Goal: Task Accomplishment & Management: Use online tool/utility

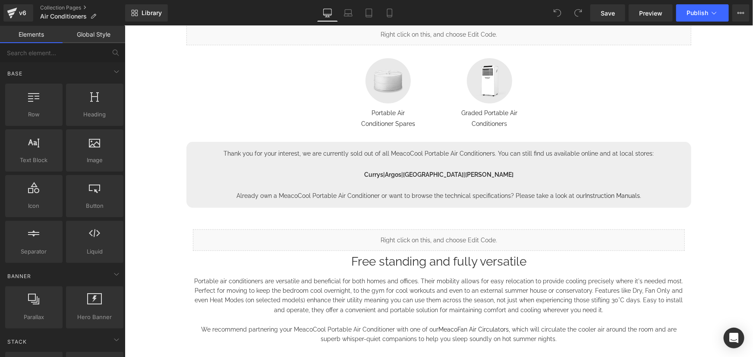
scroll to position [117, 0]
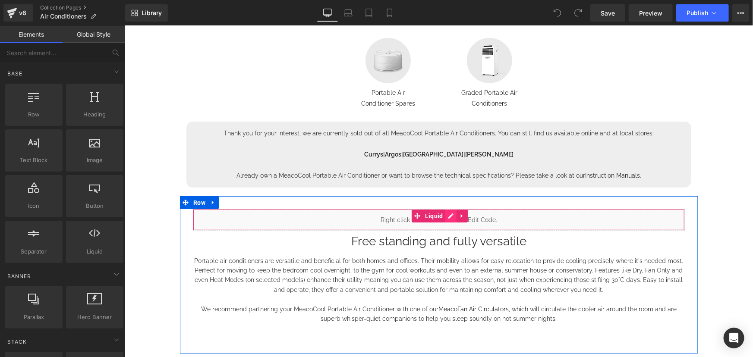
click at [447, 215] on link at bounding box center [450, 215] width 11 height 13
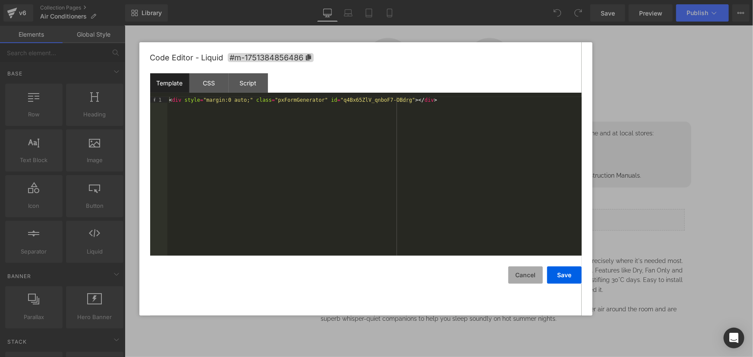
click at [0, 0] on button "Cancel" at bounding box center [0, 0] width 0 height 0
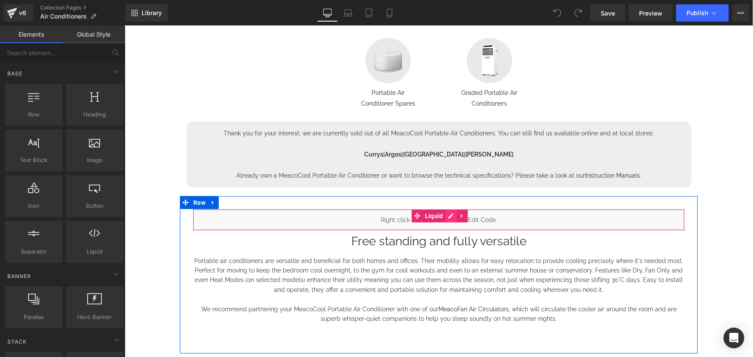
click at [447, 214] on icon at bounding box center [450, 215] width 6 height 6
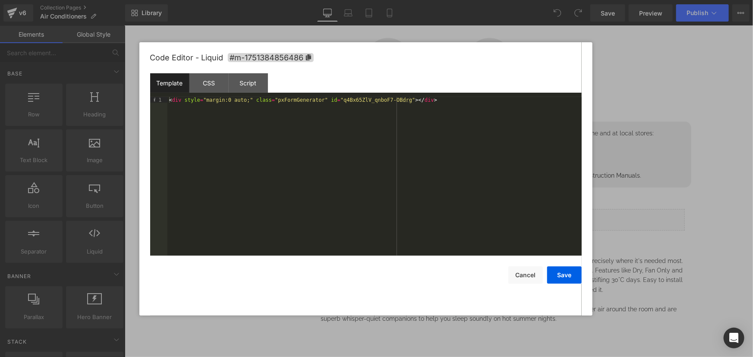
click at [0, 0] on button "Save" at bounding box center [0, 0] width 0 height 0
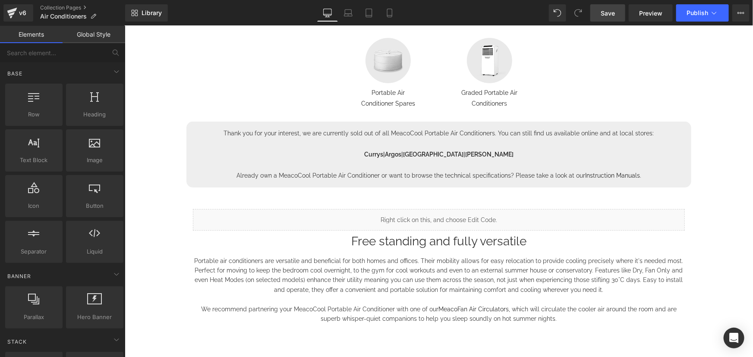
click at [614, 17] on span "Save" at bounding box center [607, 13] width 14 height 9
click at [658, 13] on span "Preview" at bounding box center [650, 13] width 23 height 9
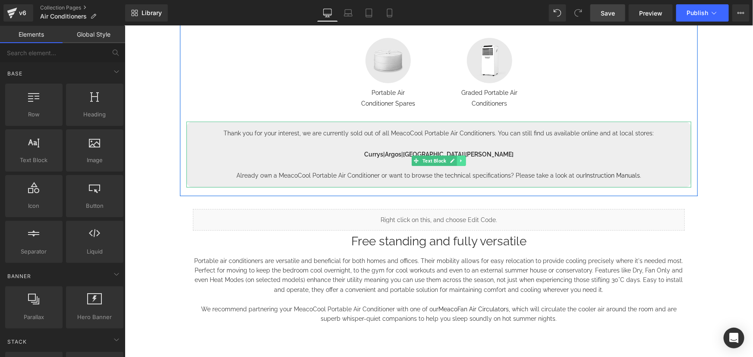
click at [461, 161] on link at bounding box center [460, 160] width 9 height 10
click at [436, 160] on icon at bounding box center [438, 160] width 5 height 5
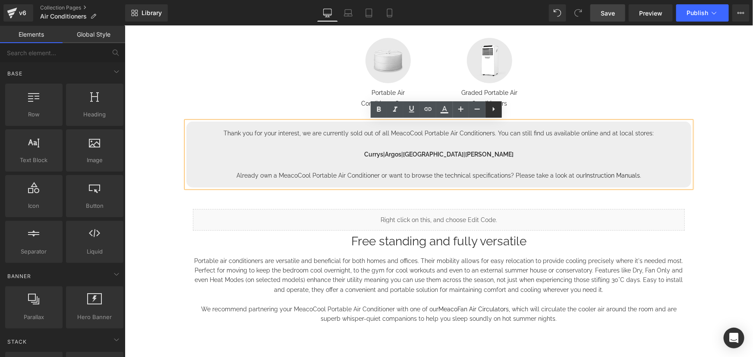
drag, startPoint x: 709, startPoint y: 194, endPoint x: 574, endPoint y: 186, distance: 135.6
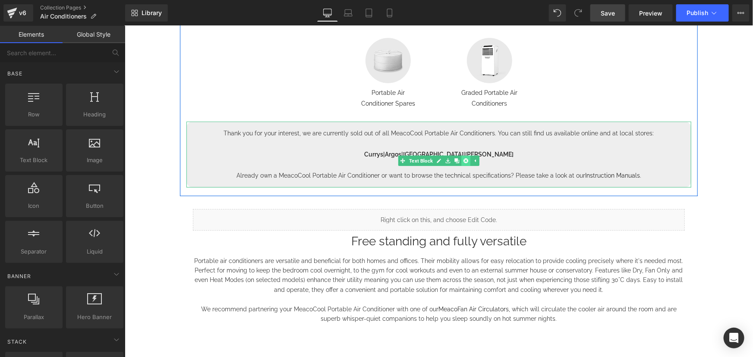
click at [463, 160] on icon at bounding box center [465, 160] width 5 height 5
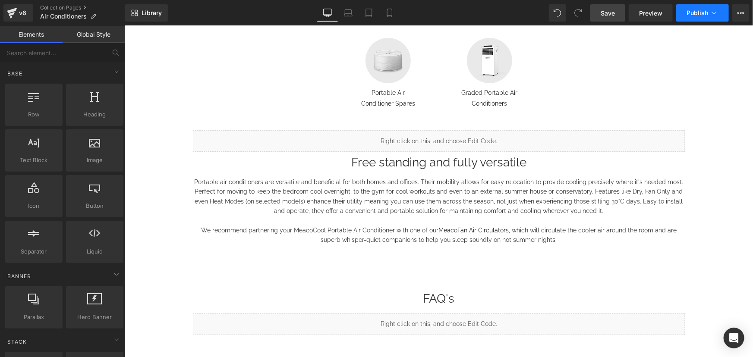
click at [716, 14] on icon at bounding box center [713, 13] width 9 height 9
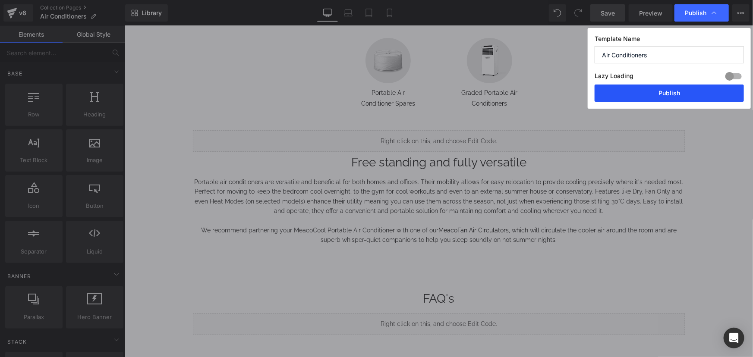
click at [0, 0] on button "Publish" at bounding box center [0, 0] width 0 height 0
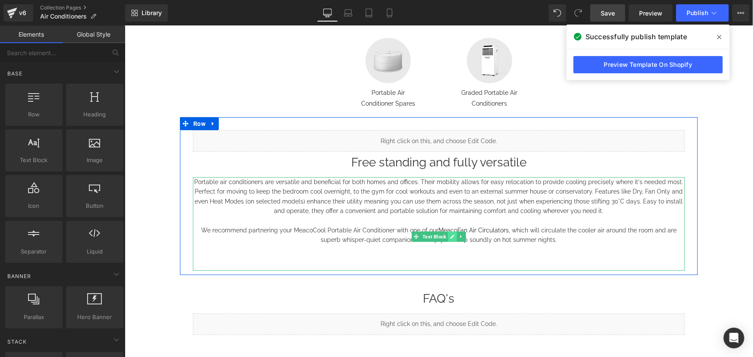
click at [449, 235] on icon at bounding box center [451, 236] width 5 height 5
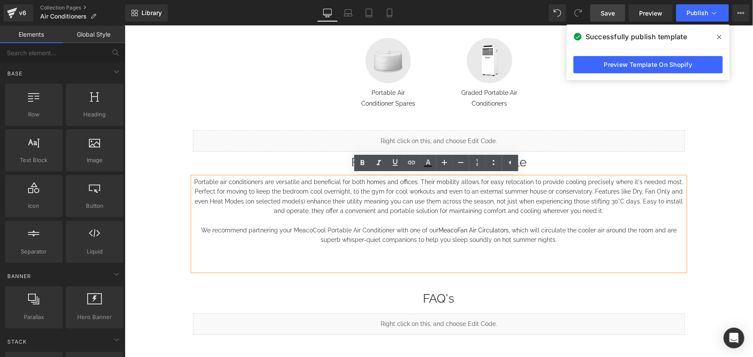
click at [555, 242] on p "We recommend partnering your MeacoCool Portable Air Conditioner with one of our…" at bounding box center [438, 234] width 492 height 19
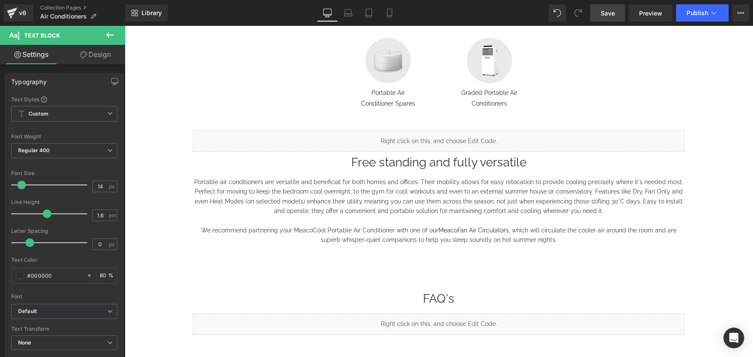
click at [96, 50] on link "Design" at bounding box center [95, 54] width 63 height 19
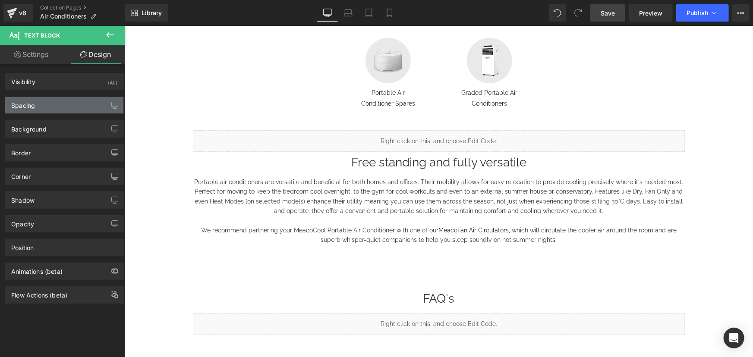
click at [47, 105] on div "Spacing" at bounding box center [64, 105] width 118 height 16
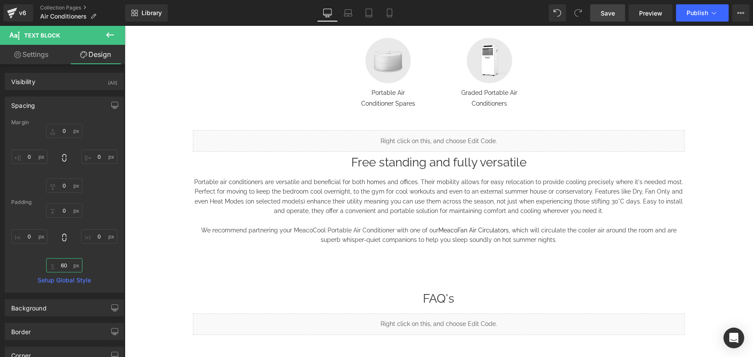
click at [60, 265] on input "60" at bounding box center [64, 265] width 36 height 14
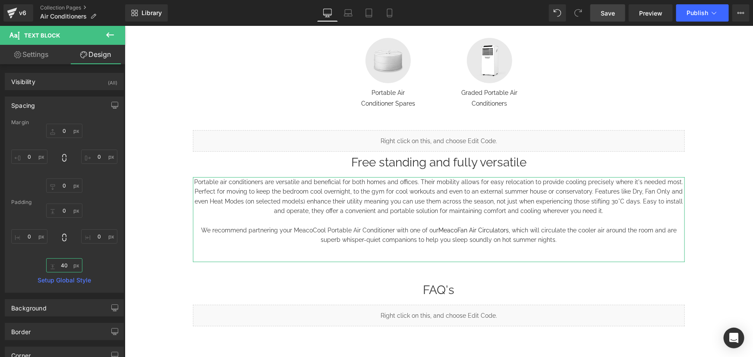
click at [67, 264] on input "40" at bounding box center [64, 265] width 36 height 14
click at [66, 264] on input "30" at bounding box center [64, 265] width 36 height 14
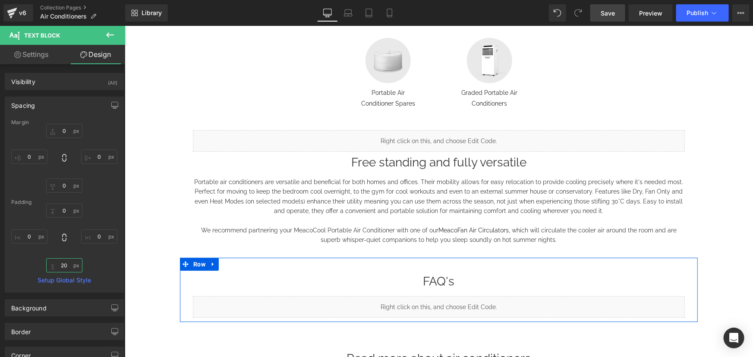
type input "20"
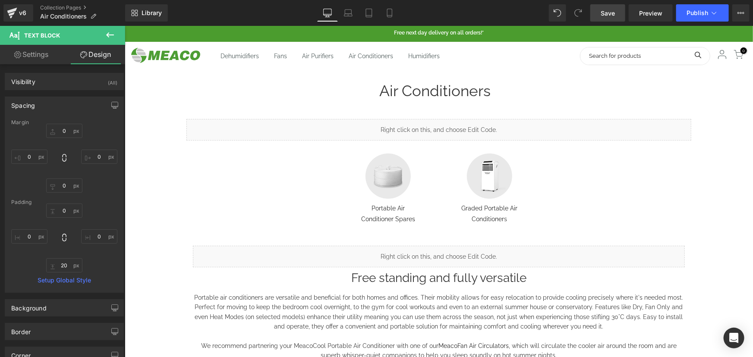
scroll to position [0, 0]
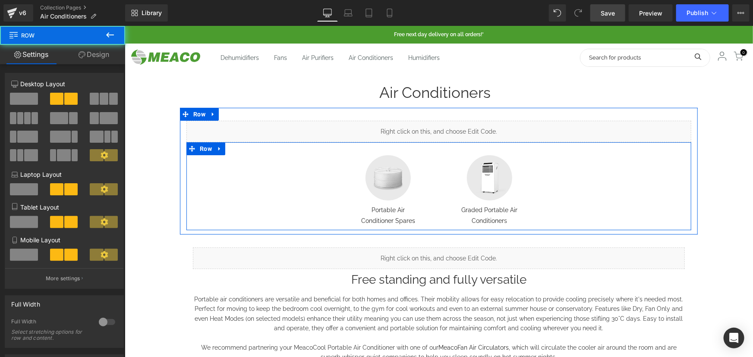
click at [431, 176] on div "Image Portable Air Conditioner Spares Text Block" at bounding box center [387, 190] width 101 height 71
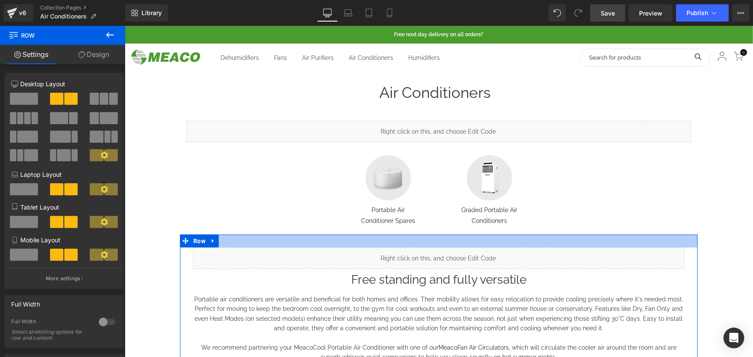
click at [277, 240] on div at bounding box center [438, 240] width 518 height 13
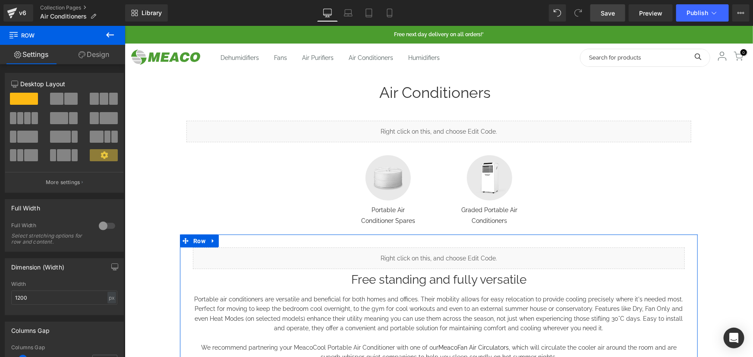
click at [102, 51] on link "Design" at bounding box center [94, 54] width 63 height 19
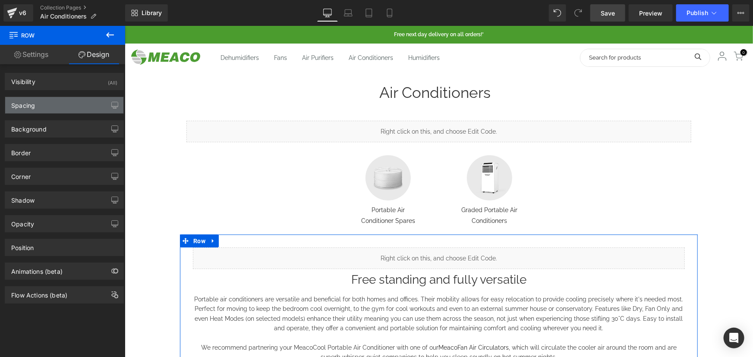
click at [48, 109] on div "Spacing" at bounding box center [64, 105] width 118 height 16
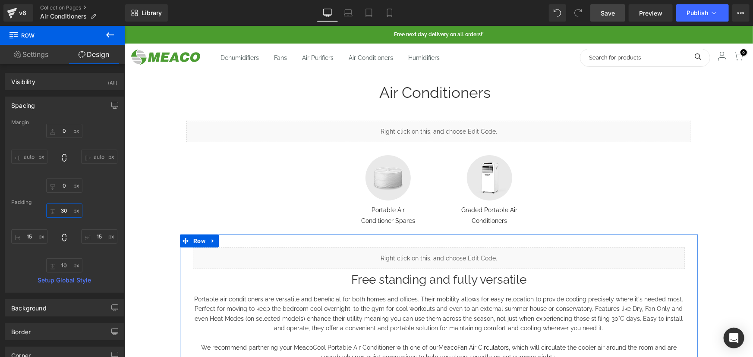
click at [60, 208] on input "30" at bounding box center [64, 211] width 36 height 14
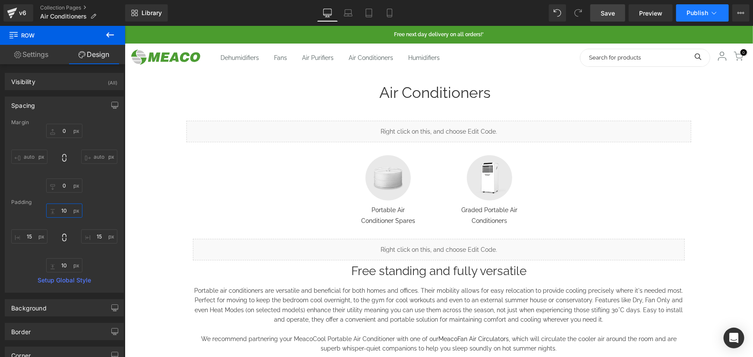
type input "10"
click at [696, 14] on span "Publish" at bounding box center [697, 12] width 22 height 7
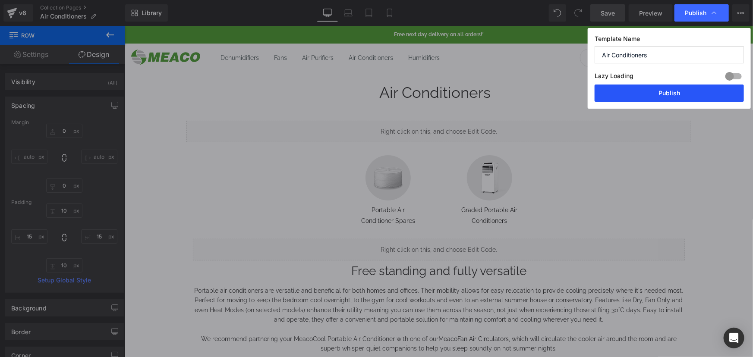
click at [655, 85] on button "Publish" at bounding box center [668, 93] width 149 height 17
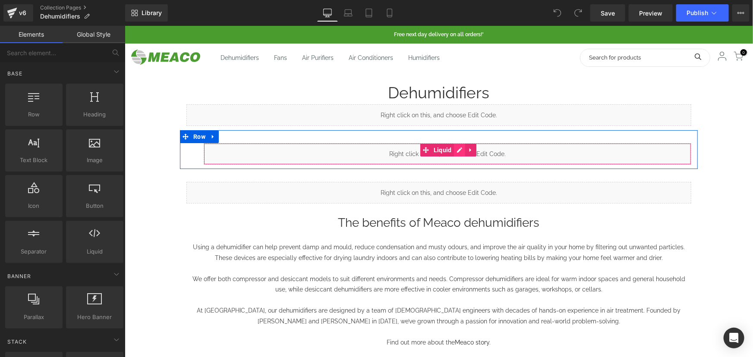
click at [456, 148] on icon at bounding box center [459, 150] width 6 height 6
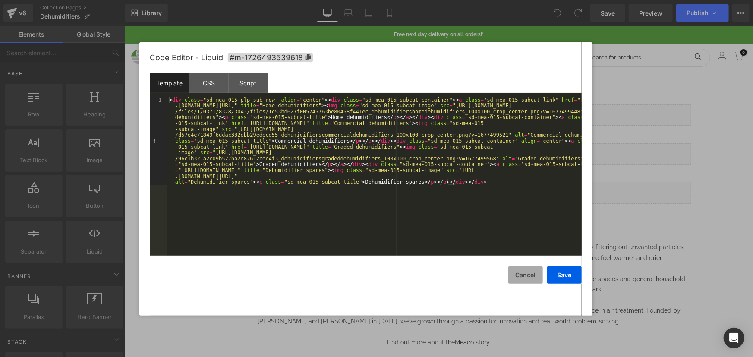
click at [0, 0] on button "Cancel" at bounding box center [0, 0] width 0 height 0
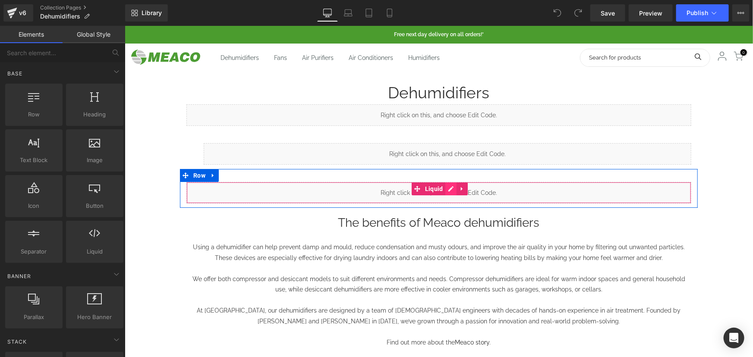
click at [449, 189] on link at bounding box center [450, 188] width 11 height 13
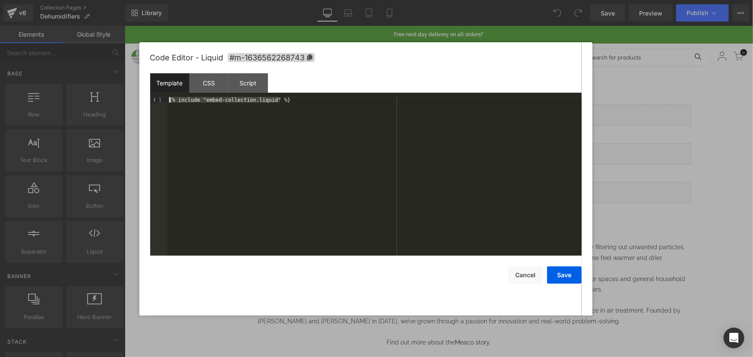
drag, startPoint x: 291, startPoint y: 125, endPoint x: 139, endPoint y: 98, distance: 154.6
click at [138, 98] on body "You are previewing how the will restyle your page. You can not edit Elements in…" at bounding box center [376, 178] width 753 height 357
click at [0, 0] on button "Cancel" at bounding box center [0, 0] width 0 height 0
